Goal: Transaction & Acquisition: Purchase product/service

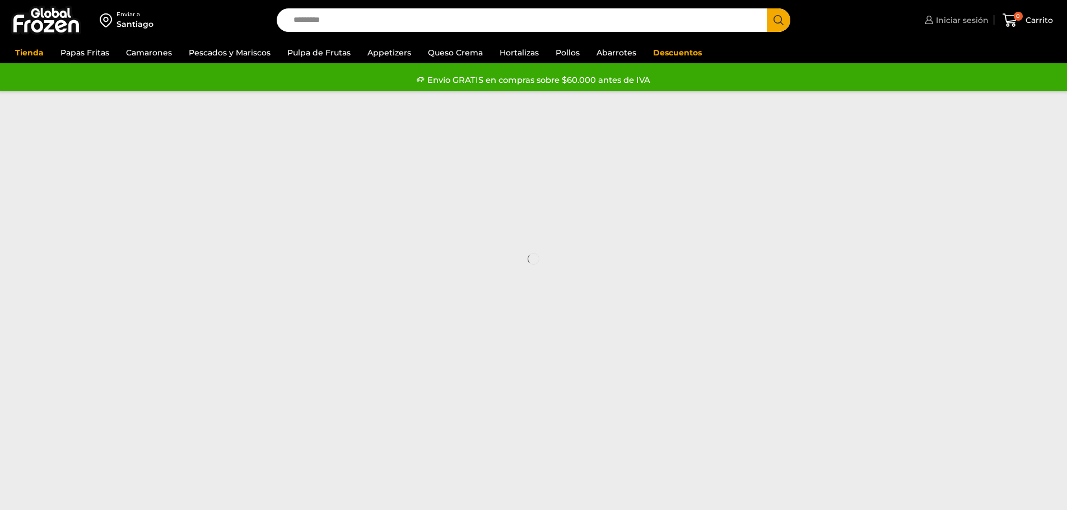
click at [955, 21] on span "Iniciar sesión" at bounding box center [960, 20] width 55 height 11
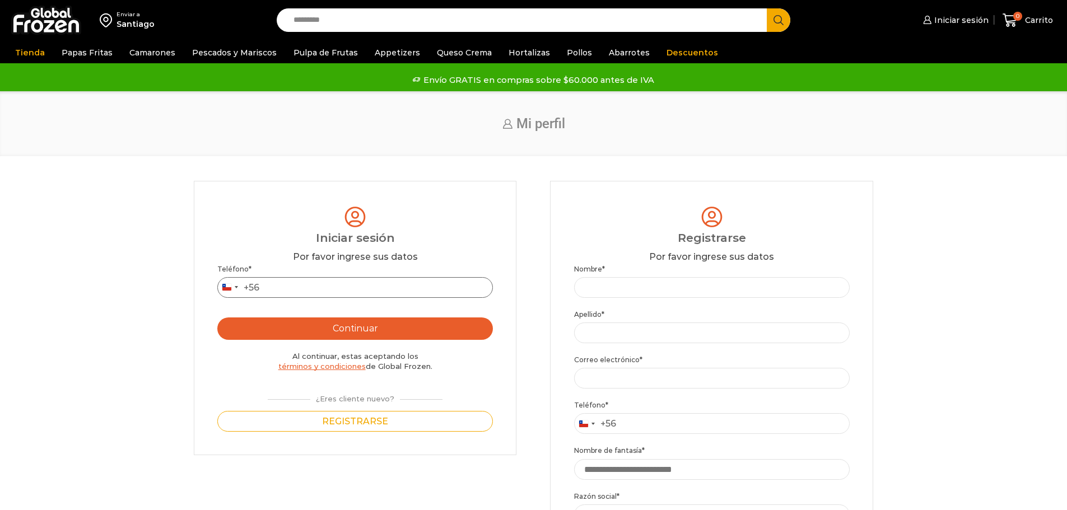
click at [307, 289] on input "Teléfono *" at bounding box center [354, 287] width 275 height 21
type input "*********"
click at [331, 333] on button "Continuar" at bounding box center [354, 328] width 275 height 22
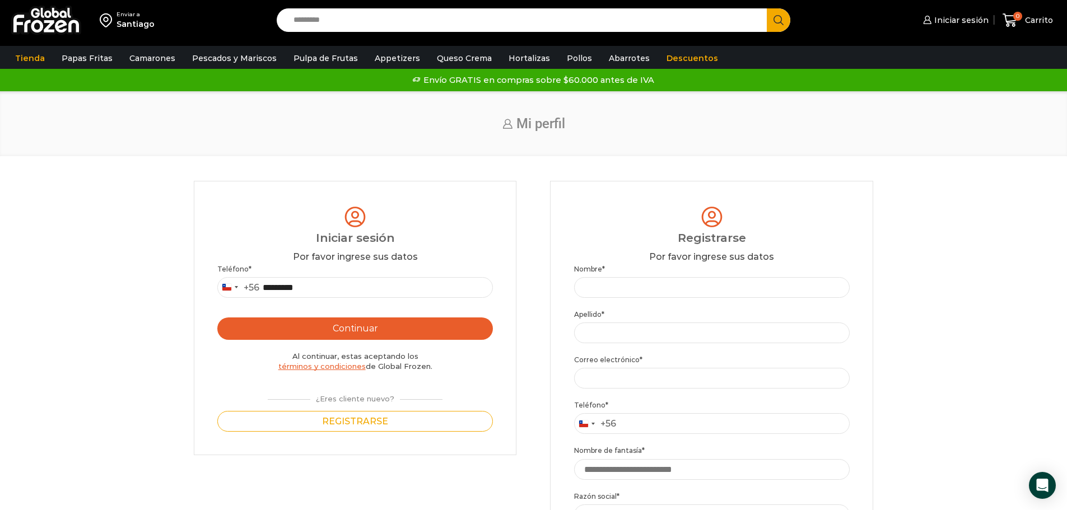
click at [362, 328] on button "Continuar" at bounding box center [354, 328] width 275 height 22
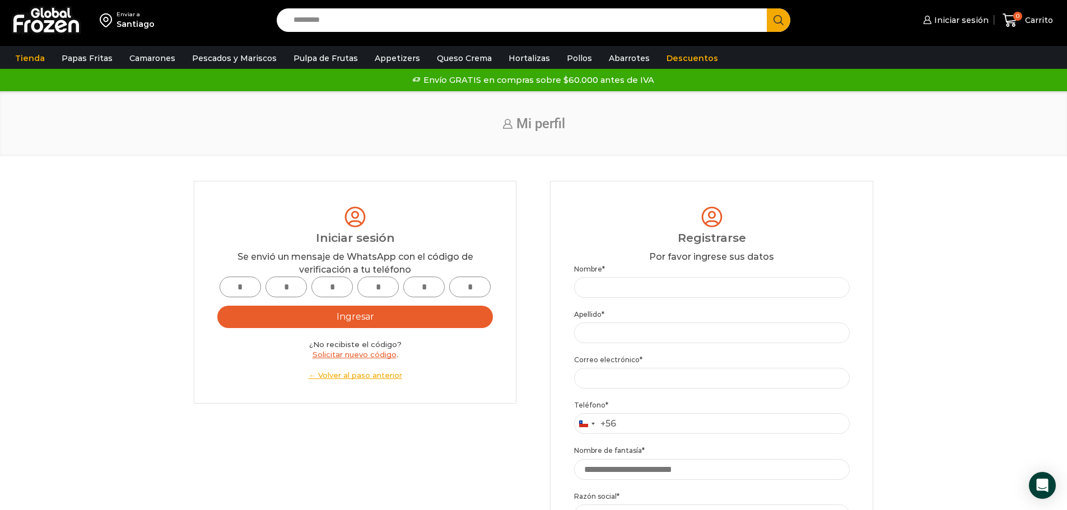
click at [253, 287] on input "text" at bounding box center [239, 287] width 41 height 21
type input "*"
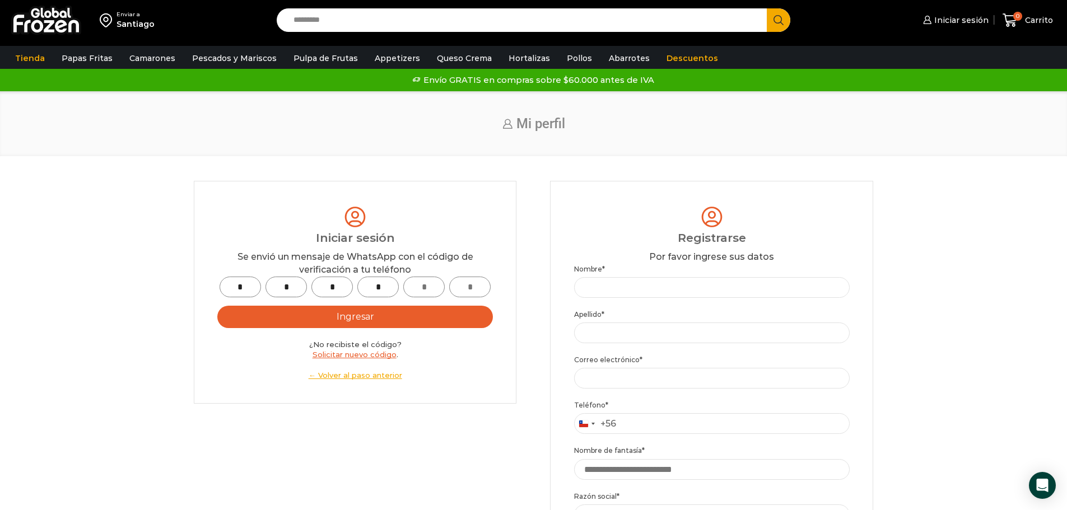
type input "*"
click at [349, 319] on button "Ingresar" at bounding box center [354, 317] width 275 height 22
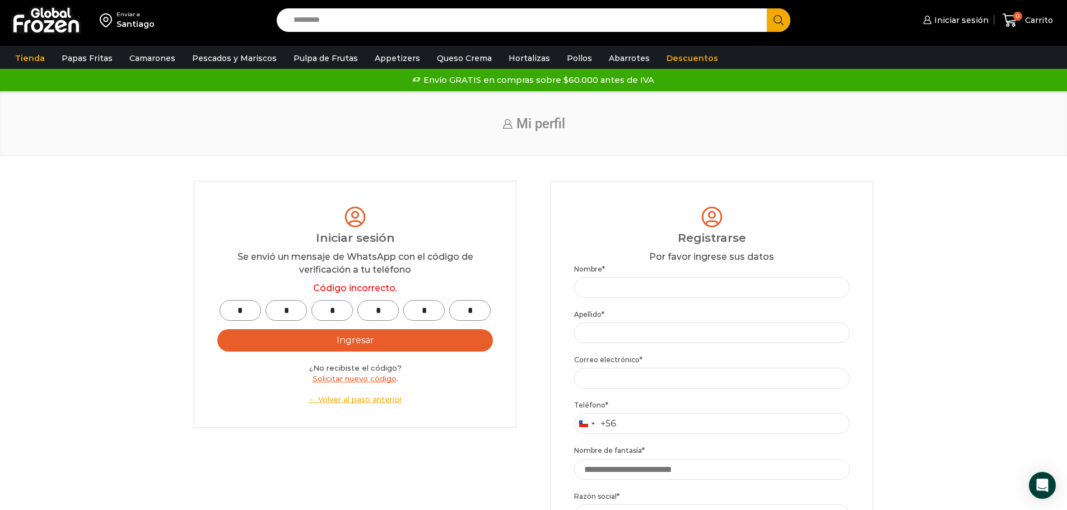
click at [241, 311] on input "*" at bounding box center [239, 310] width 41 height 21
click at [347, 380] on link "Solicitar nuevo código" at bounding box center [354, 378] width 84 height 9
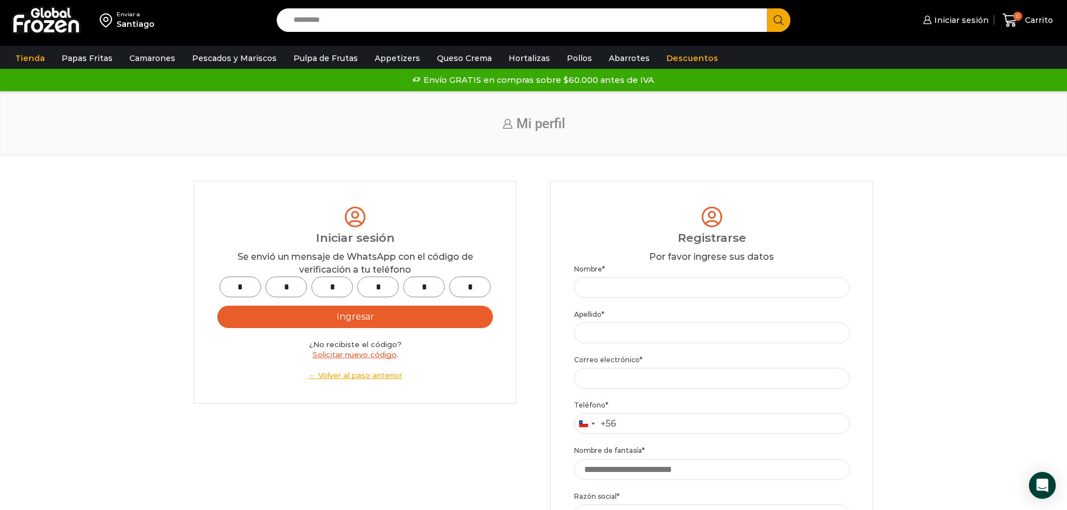
click at [243, 286] on input "*" at bounding box center [239, 287] width 41 height 21
type input "*"
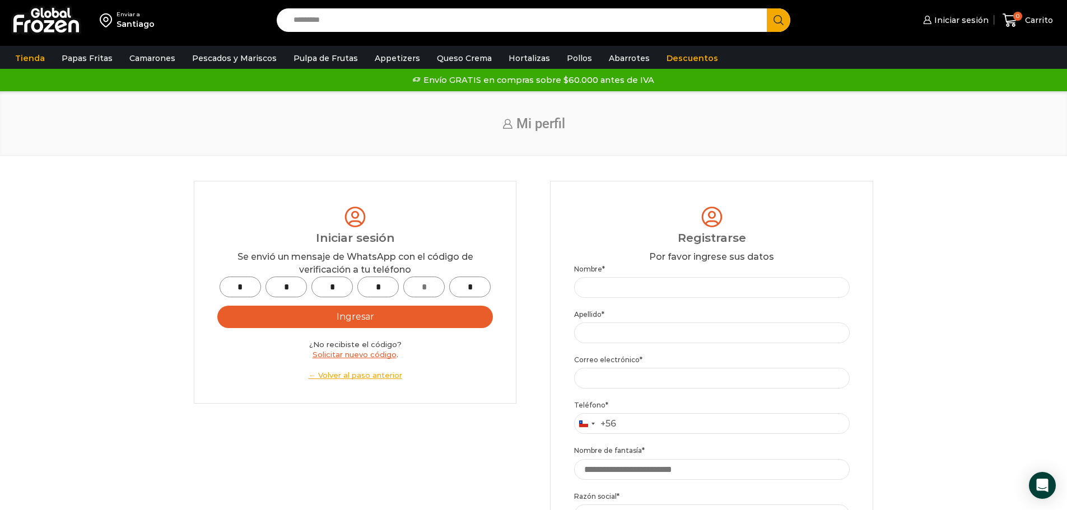
type input "*"
click at [375, 328] on button "Ingresar" at bounding box center [354, 317] width 275 height 22
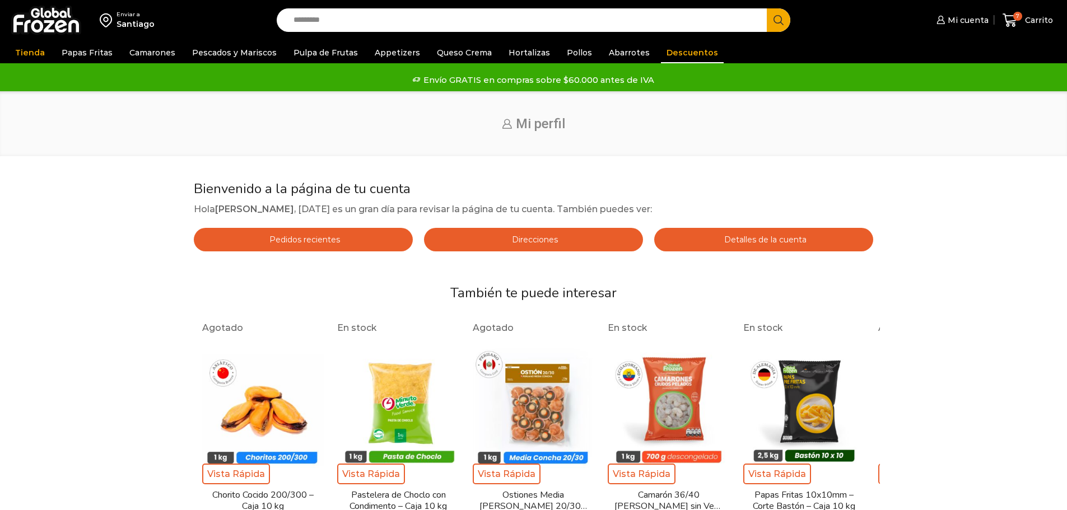
click at [676, 54] on link "Descuentos" at bounding box center [692, 52] width 63 height 21
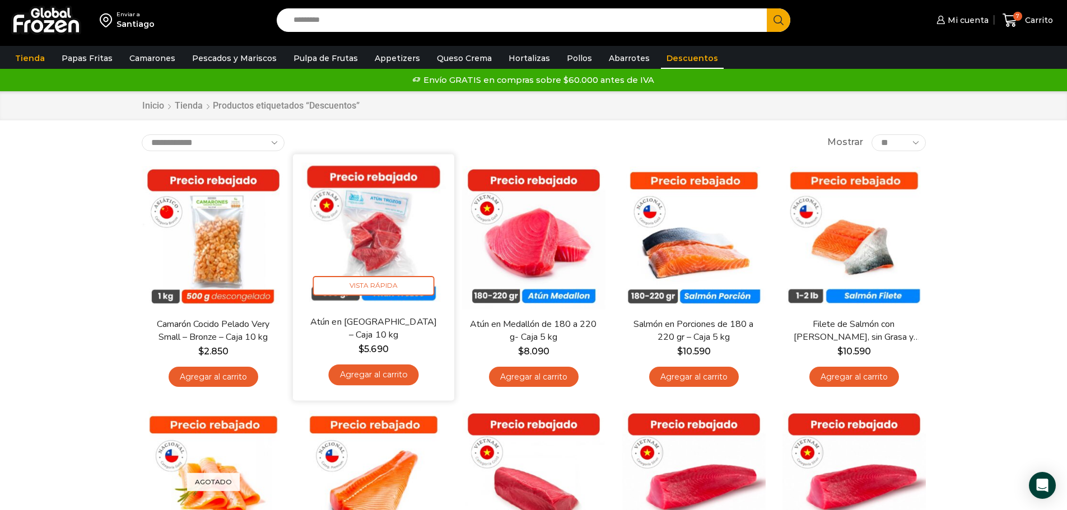
click at [391, 379] on link "Agregar al carrito" at bounding box center [373, 375] width 90 height 21
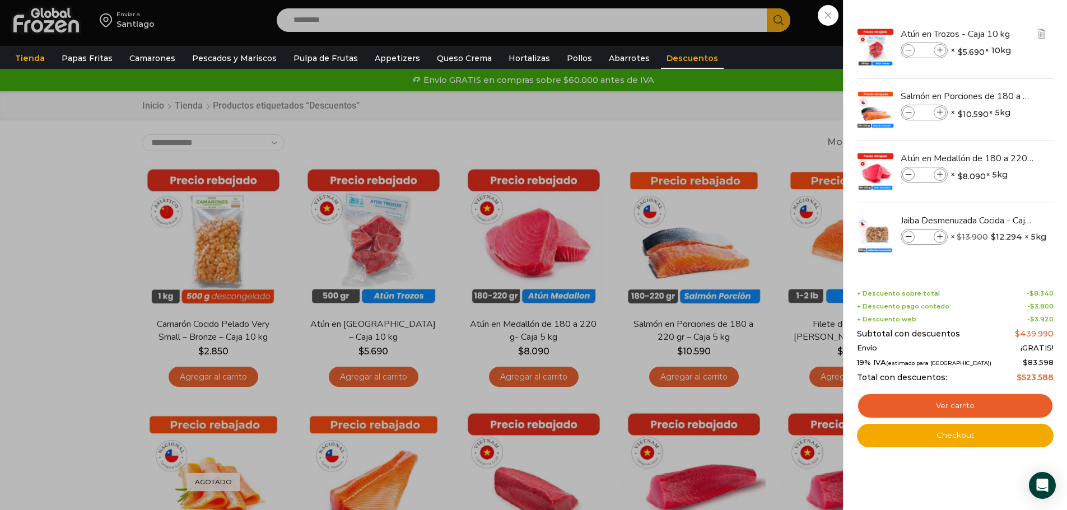
click at [909, 54] on span at bounding box center [908, 50] width 12 height 12
type input "*"
click at [903, 111] on span at bounding box center [908, 112] width 12 height 12
type input "*"
click at [910, 50] on icon at bounding box center [908, 51] width 6 height 6
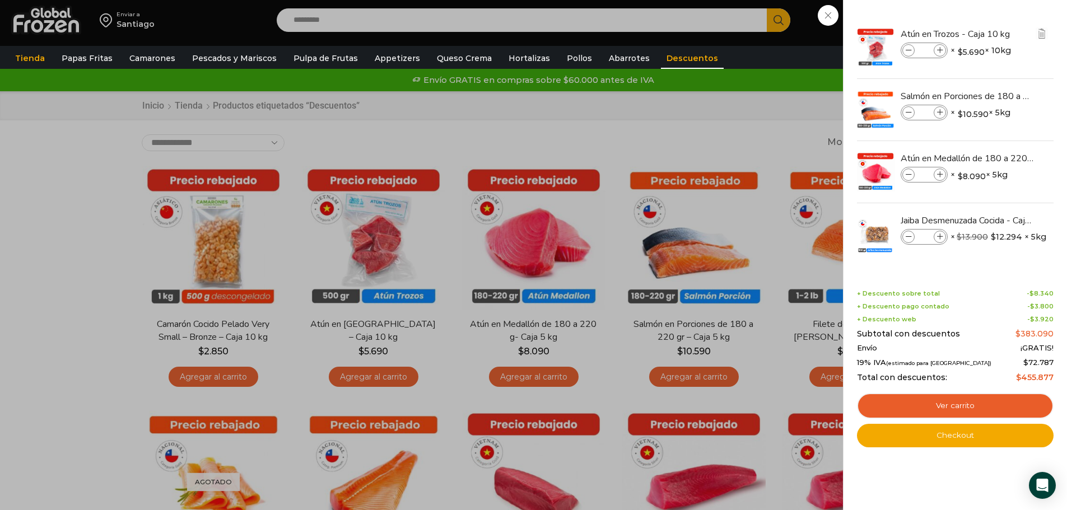
click at [942, 52] on icon at bounding box center [940, 51] width 6 height 6
type input "*"
